Goal: Information Seeking & Learning: Learn about a topic

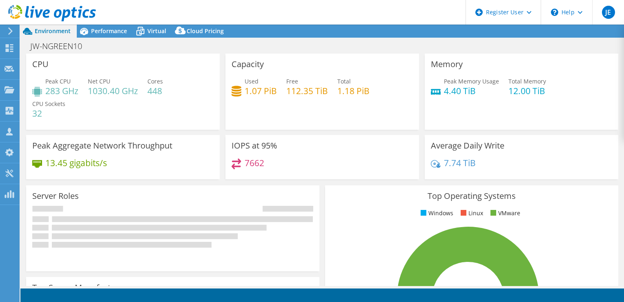
select select "USD"
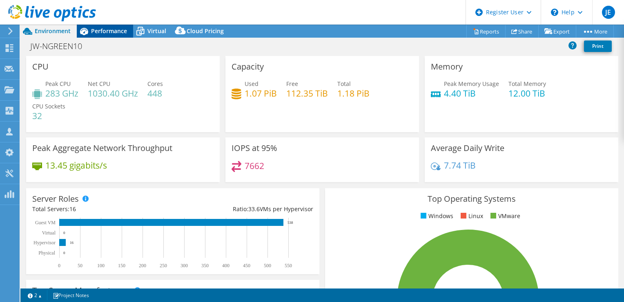
click at [101, 36] on div "Performance" at bounding box center [105, 31] width 56 height 13
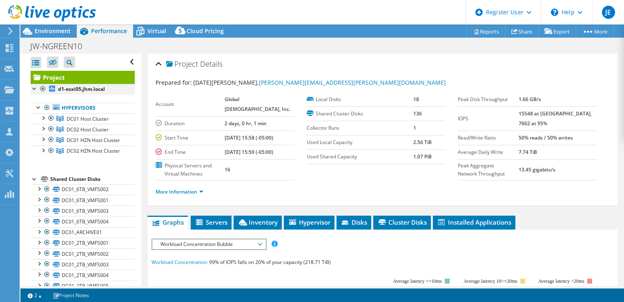
click at [32, 87] on div at bounding box center [35, 88] width 8 height 8
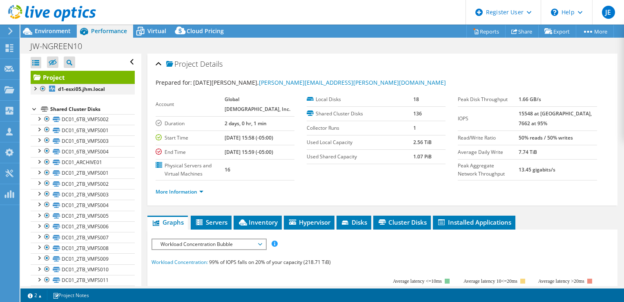
click at [32, 87] on div at bounding box center [35, 88] width 8 height 8
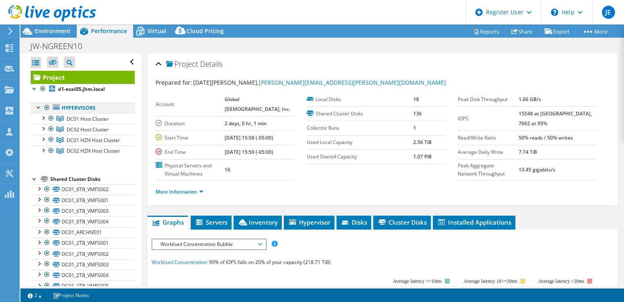
click at [38, 106] on div at bounding box center [39, 107] width 8 height 8
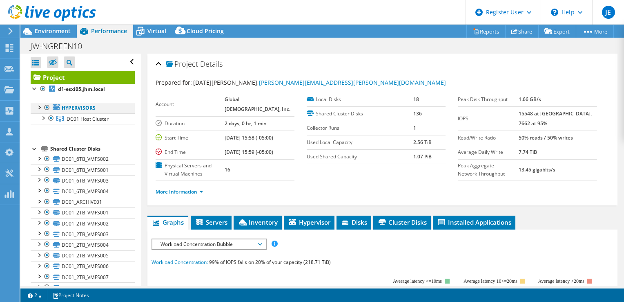
click at [38, 106] on div at bounding box center [39, 107] width 8 height 8
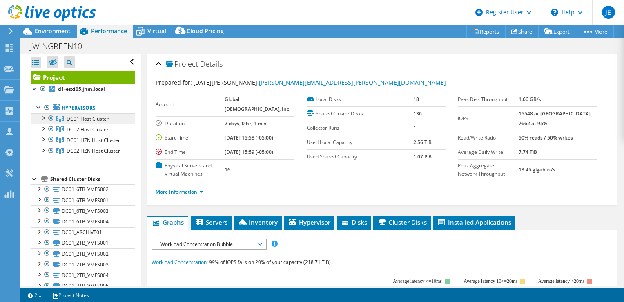
click at [83, 118] on span "DC01 Host Cluster" at bounding box center [88, 118] width 42 height 7
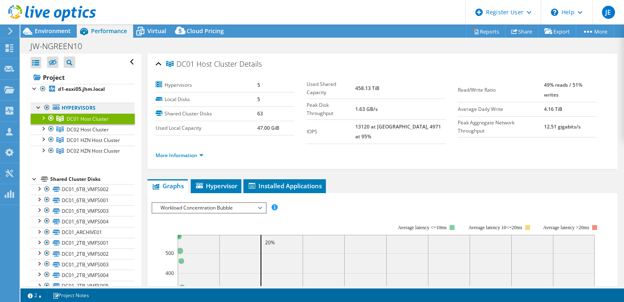
click at [92, 110] on link "Hypervisors" at bounding box center [83, 108] width 104 height 11
click at [92, 128] on span "DC02 Host Cluster" at bounding box center [88, 129] width 42 height 7
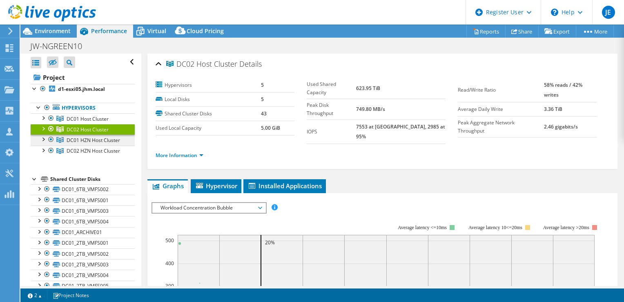
click at [94, 139] on span "DC01 HZN Host Cluster" at bounding box center [94, 139] width 54 height 7
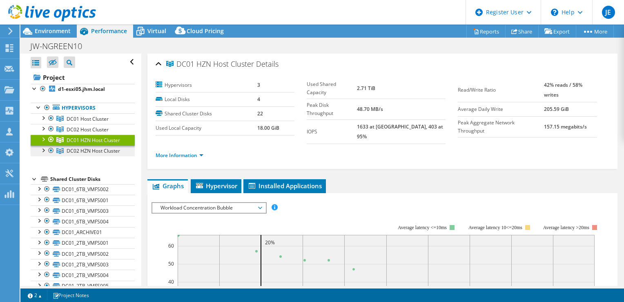
click at [93, 154] on span "DC02 HZN Host Cluster" at bounding box center [94, 150] width 54 height 7
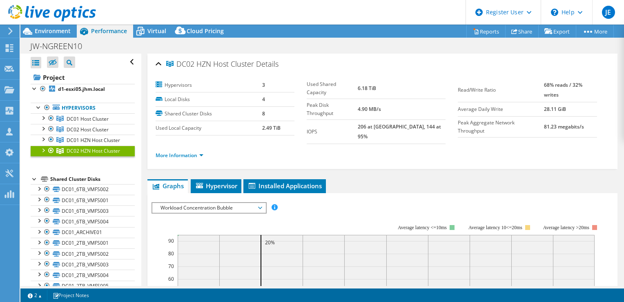
click at [92, 156] on link "DC02 HZN Host Cluster" at bounding box center [83, 150] width 104 height 11
click at [77, 103] on link "Hypervisors" at bounding box center [83, 108] width 104 height 11
click at [71, 106] on link "Hypervisors" at bounding box center [83, 108] width 104 height 11
click at [42, 107] on div at bounding box center [39, 107] width 8 height 8
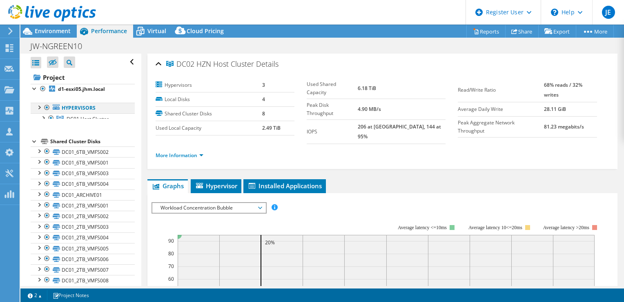
click at [42, 107] on div at bounding box center [39, 107] width 8 height 8
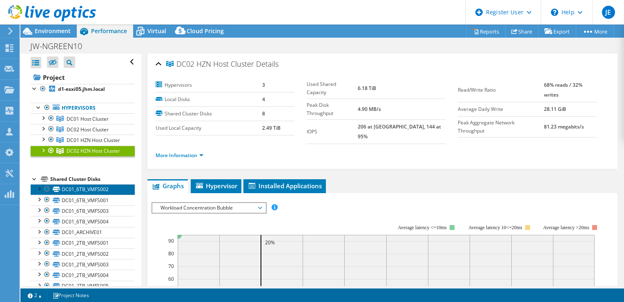
click at [83, 195] on link "DC01_6TB_VMFS002" at bounding box center [83, 189] width 104 height 11
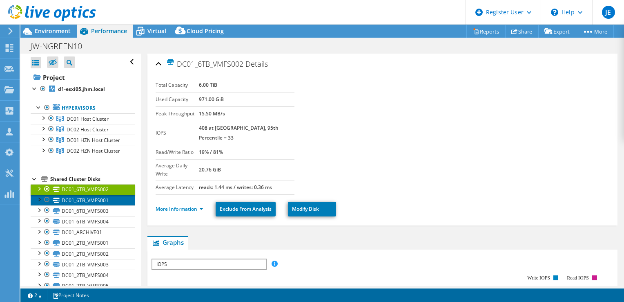
click at [83, 205] on link "DC01_6TB_VMFS001" at bounding box center [83, 200] width 104 height 11
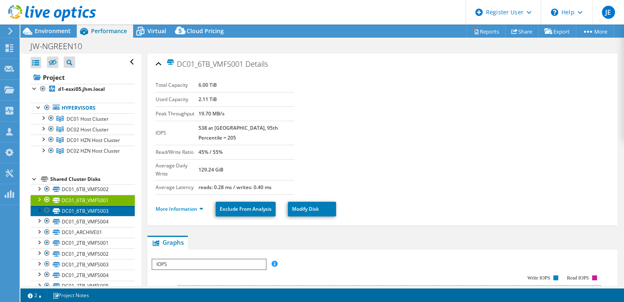
click at [83, 216] on link "DC01_6TB_VMFS003" at bounding box center [83, 210] width 104 height 11
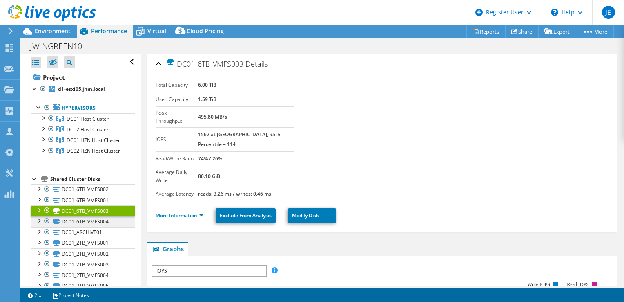
scroll to position [82, 0]
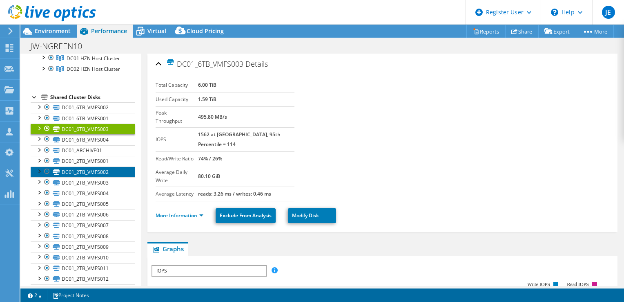
click at [93, 177] on link "DC01_2TB_VMFS002" at bounding box center [83, 171] width 104 height 11
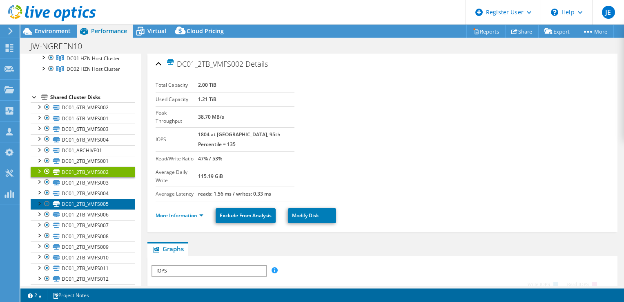
click at [97, 209] on link "DC01_2TB_VMFS005" at bounding box center [83, 204] width 104 height 11
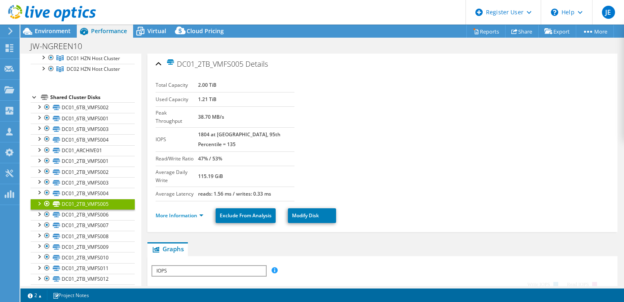
scroll to position [204, 0]
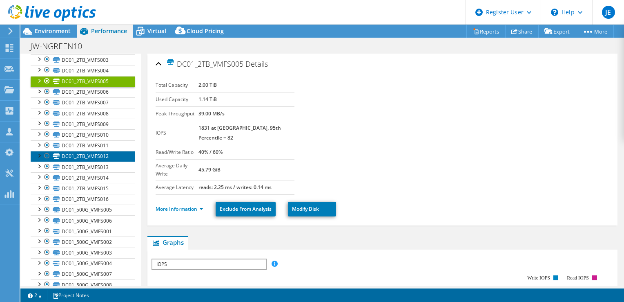
click at [100, 161] on link "DC01_2TB_VMFS012" at bounding box center [83, 156] width 104 height 11
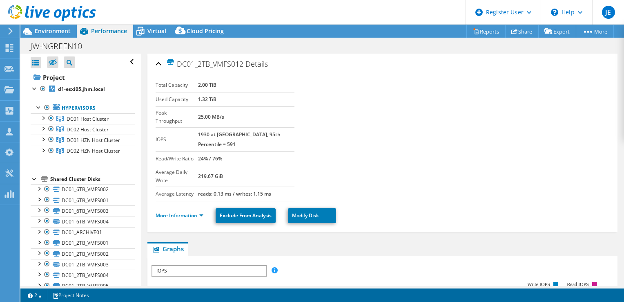
scroll to position [0, 0]
click at [56, 31] on span "Environment" at bounding box center [53, 31] width 36 height 8
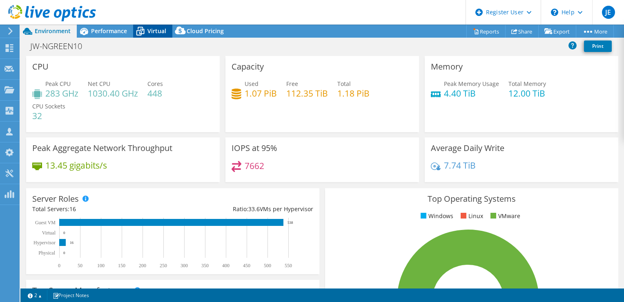
click at [154, 34] on span "Virtual" at bounding box center [157, 31] width 19 height 8
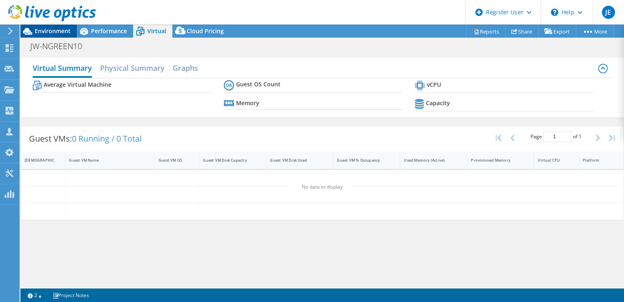
click at [59, 29] on span "Environment" at bounding box center [53, 31] width 36 height 8
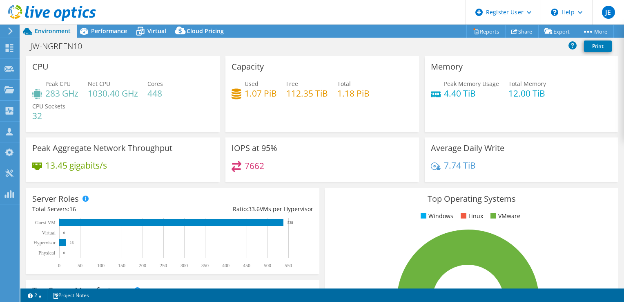
click at [586, 119] on div "Memory Peak Memory Usage 4.40 TiB Total Memory 12.00 TiB" at bounding box center [522, 94] width 194 height 76
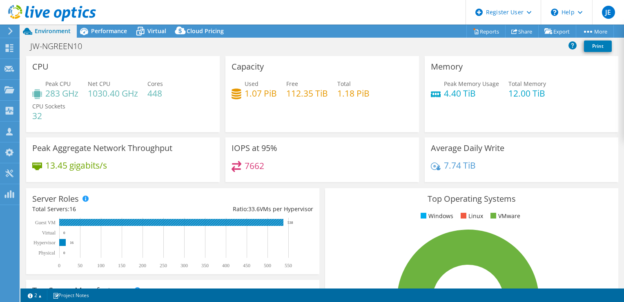
click at [142, 223] on rect at bounding box center [171, 222] width 224 height 7
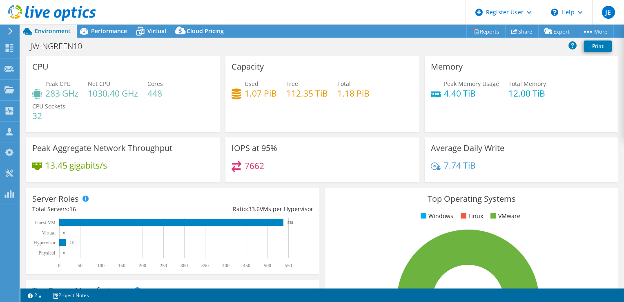
click at [325, 188] on div "Top Operating Systems Windows Linux VMware 100.0% ESXi 7.0" at bounding box center [471, 286] width 293 height 196
click at [94, 29] on span "Performance" at bounding box center [109, 31] width 36 height 8
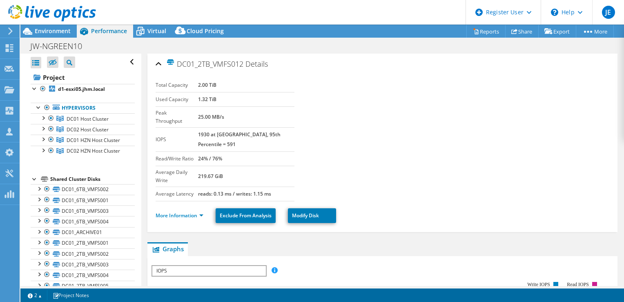
click at [32, 182] on div at bounding box center [35, 178] width 8 height 8
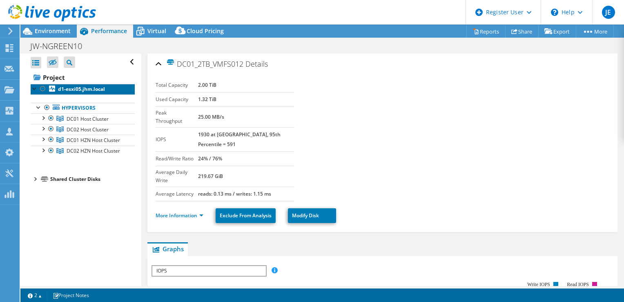
click at [56, 89] on link "d1-esxi05.jhm.local" at bounding box center [83, 89] width 104 height 11
